Goal: Check status: Check status

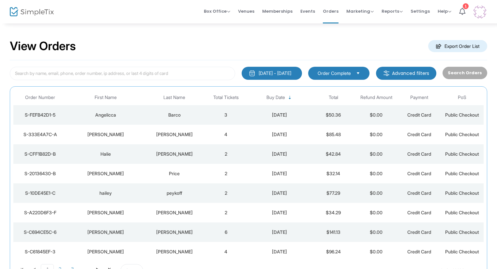
click at [206, 113] on td "3" at bounding box center [225, 115] width 43 height 20
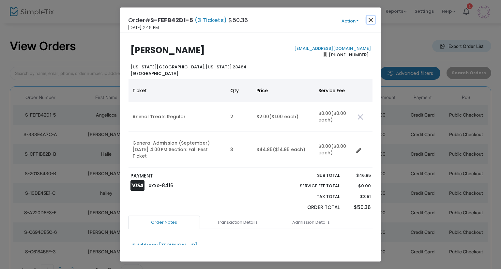
click at [368, 23] on button "Close" at bounding box center [370, 20] width 8 height 8
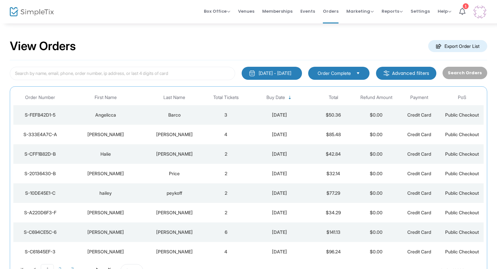
click at [239, 116] on td "3" at bounding box center [225, 115] width 43 height 20
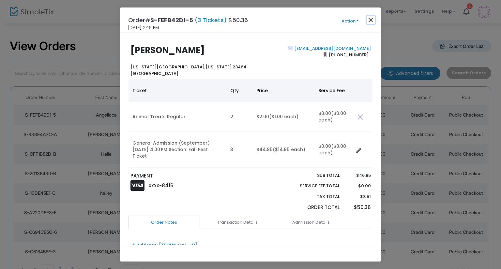
click at [366, 21] on button "Close" at bounding box center [370, 20] width 8 height 8
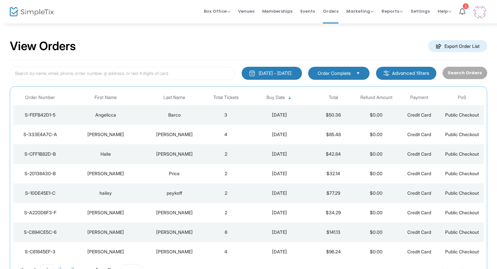
click at [138, 132] on div "[PERSON_NAME]" at bounding box center [106, 134] width 74 height 7
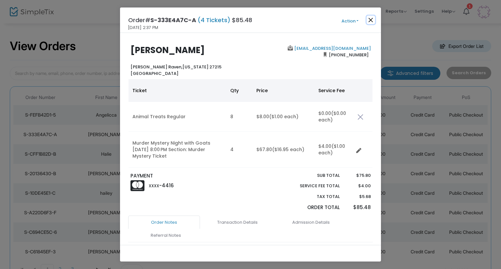
click at [372, 20] on button "Close" at bounding box center [370, 20] width 8 height 8
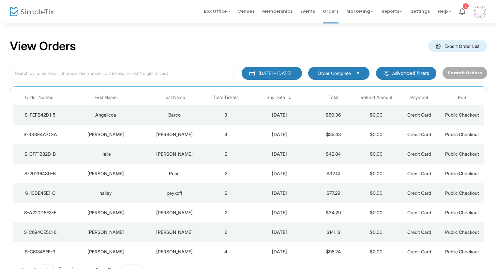
click at [186, 149] on td "[PERSON_NAME]" at bounding box center [174, 154] width 60 height 20
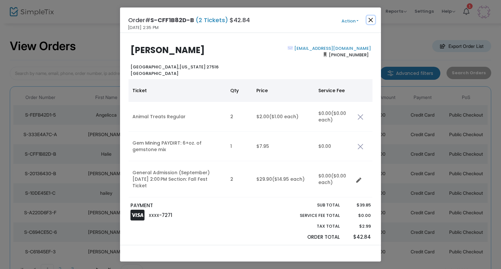
click at [371, 17] on button "Close" at bounding box center [370, 20] width 8 height 8
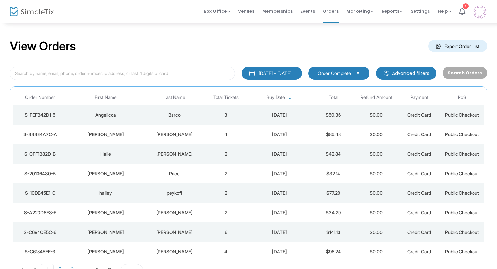
click at [199, 175] on div "Price" at bounding box center [174, 174] width 57 height 7
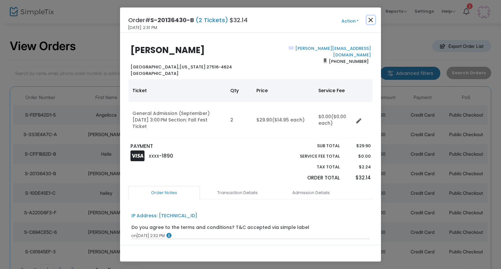
click at [371, 19] on button "Close" at bounding box center [370, 20] width 8 height 8
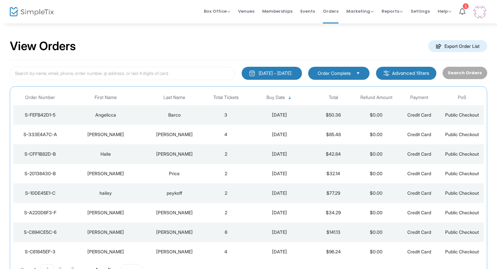
click at [182, 169] on td "Price" at bounding box center [174, 174] width 60 height 20
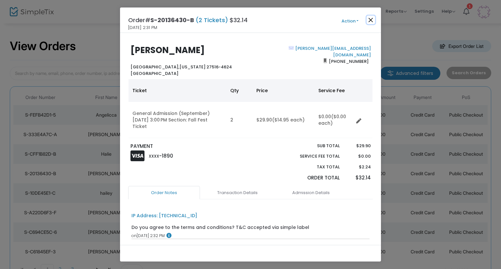
click at [370, 21] on button "Close" at bounding box center [370, 20] width 8 height 8
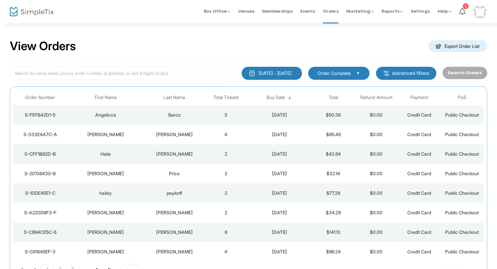
click at [103, 191] on div "hailey" at bounding box center [106, 193] width 74 height 7
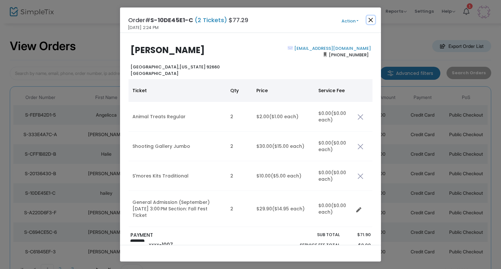
click at [373, 20] on button "Close" at bounding box center [370, 20] width 8 height 8
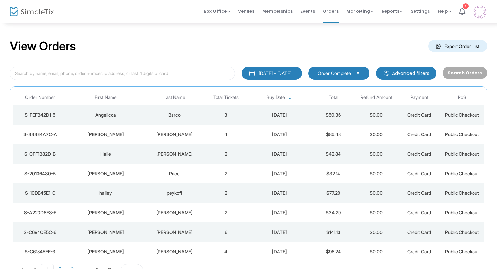
click at [314, 115] on td "$50.36" at bounding box center [333, 115] width 43 height 20
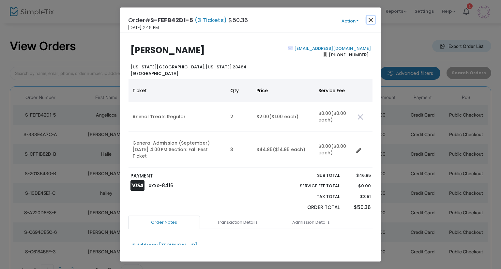
click at [372, 22] on button "Close" at bounding box center [370, 20] width 8 height 8
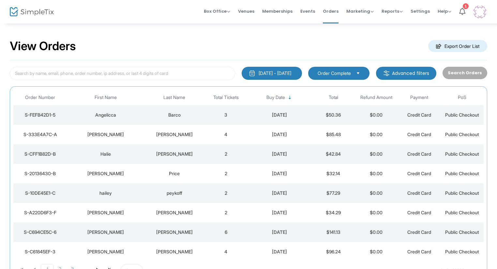
click at [209, 224] on td "6" at bounding box center [225, 233] width 43 height 20
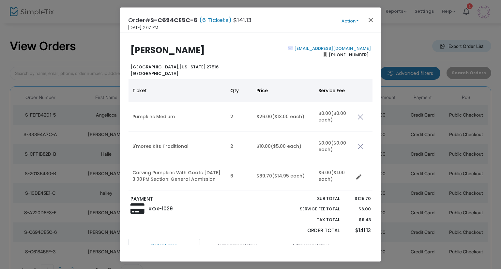
click at [367, 21] on div "Order# S-C694CE5C-6 (6 Tickets) $141.13 [DATE] 2:07 PM Action Mark Admitted Edi…" at bounding box center [250, 19] width 261 height 25
click at [368, 21] on button "Close" at bounding box center [370, 20] width 8 height 8
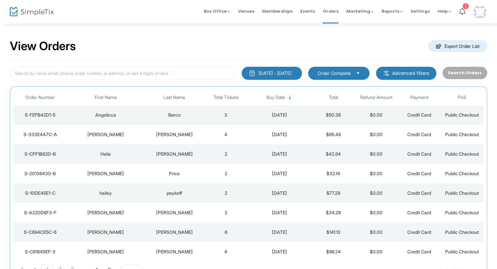
click at [125, 197] on td "hailey" at bounding box center [105, 194] width 77 height 20
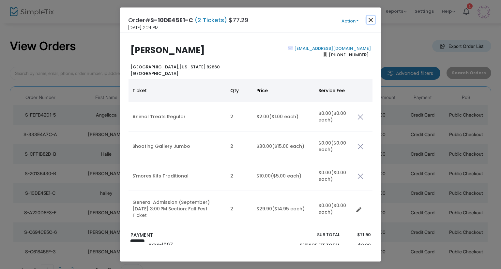
click at [371, 22] on button "Close" at bounding box center [370, 20] width 8 height 8
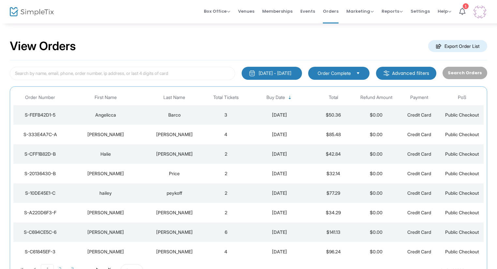
click at [100, 194] on div "hailey" at bounding box center [106, 193] width 74 height 7
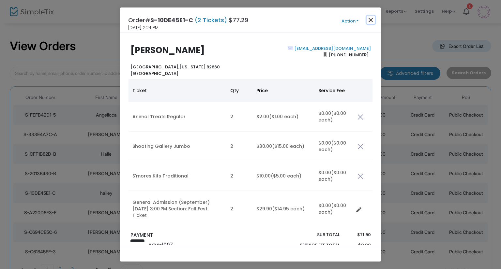
click at [373, 21] on button "Close" at bounding box center [370, 20] width 8 height 8
